Goal: Information Seeking & Learning: Learn about a topic

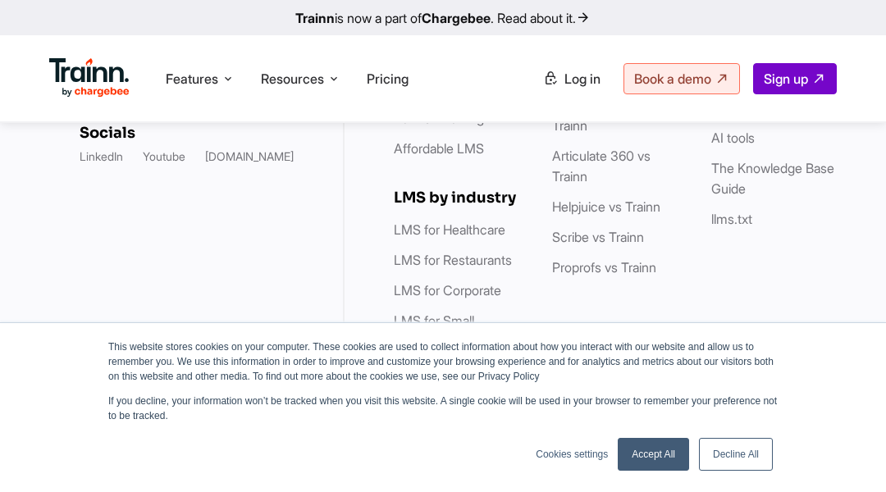
scroll to position [6917, 0]
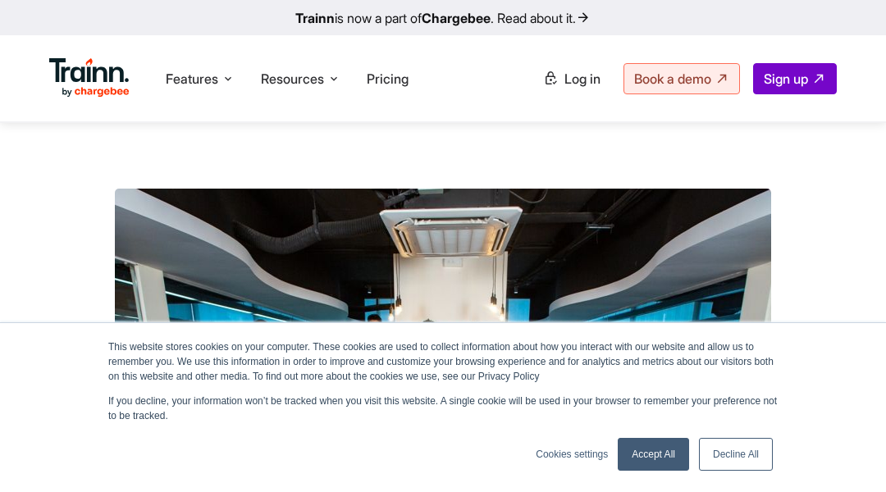
scroll to position [5474, 0]
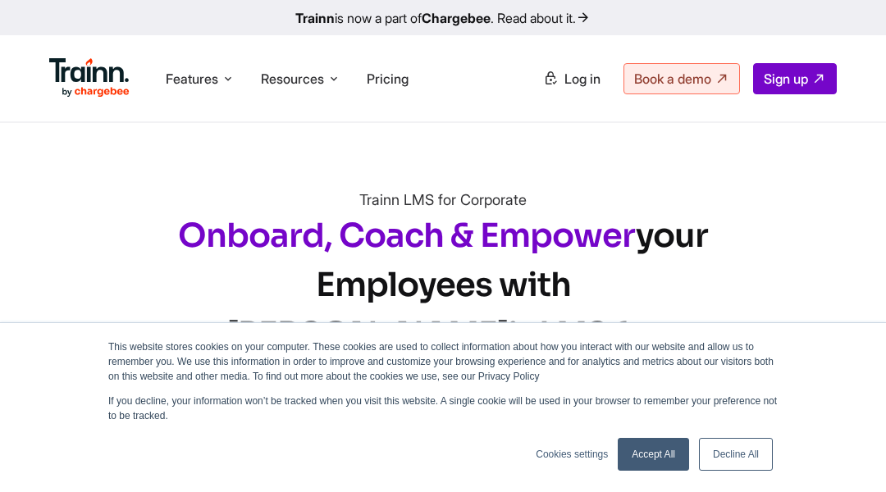
scroll to position [9472, 0]
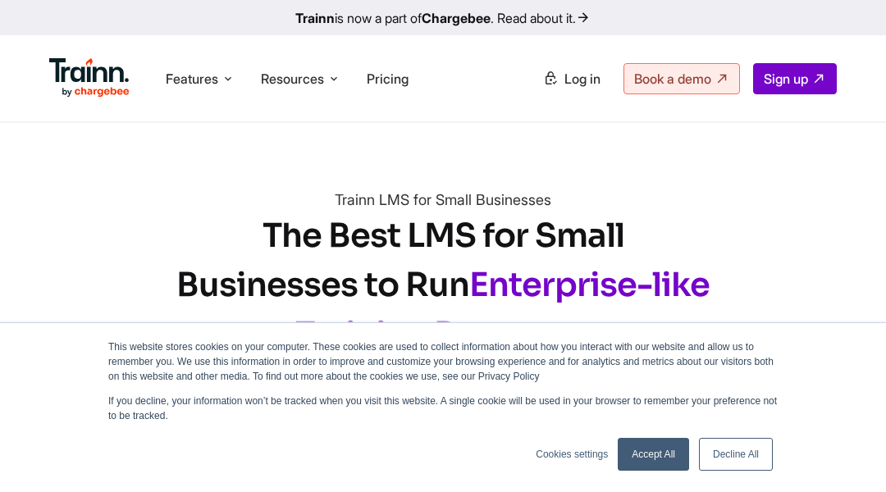
scroll to position [9764, 0]
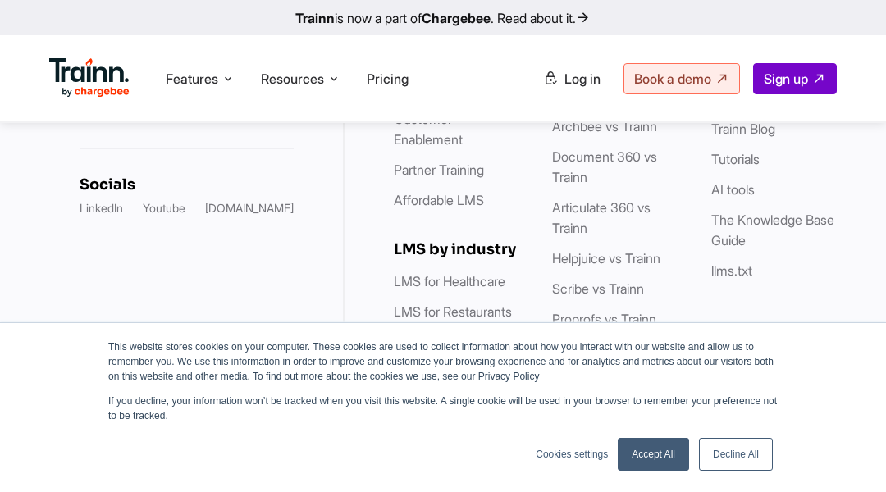
scroll to position [9446, 0]
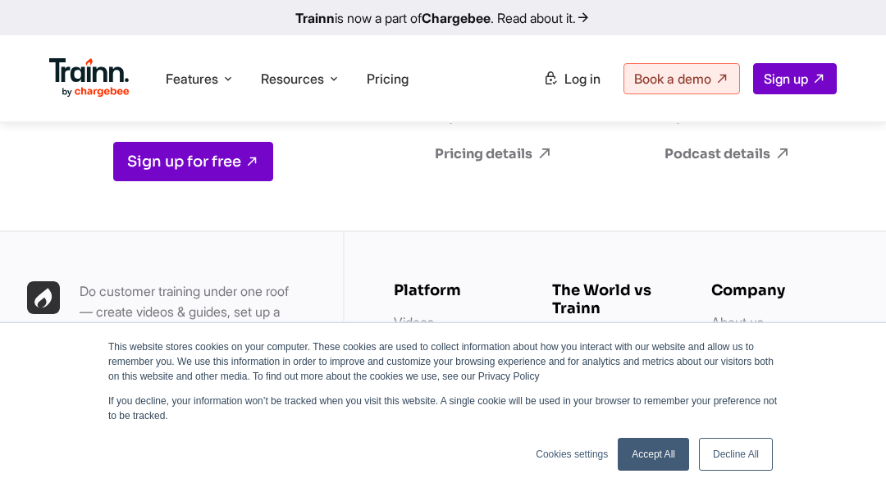
scroll to position [12102, 0]
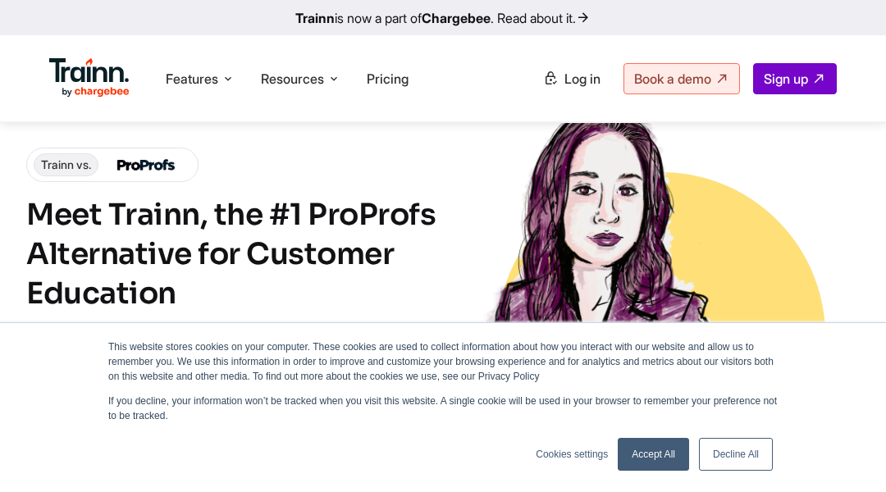
scroll to position [6619, 0]
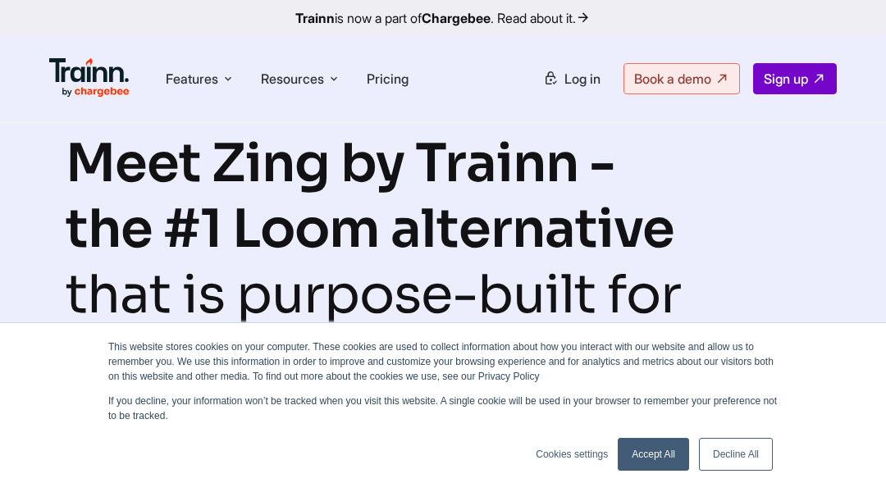
scroll to position [7258, 0]
